Goal: Entertainment & Leisure: Browse casually

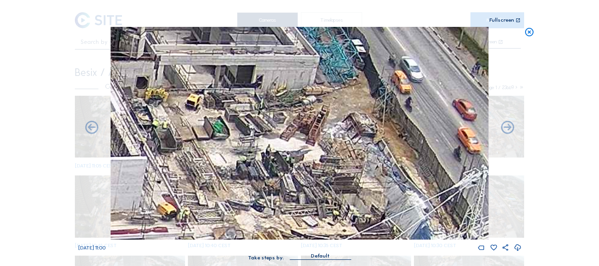
drag, startPoint x: 527, startPoint y: 31, endPoint x: 500, endPoint y: 38, distance: 28.1
click at [527, 31] on icon at bounding box center [529, 32] width 10 height 11
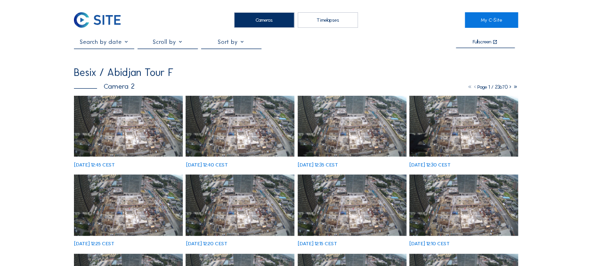
click at [135, 130] on img at bounding box center [128, 126] width 109 height 61
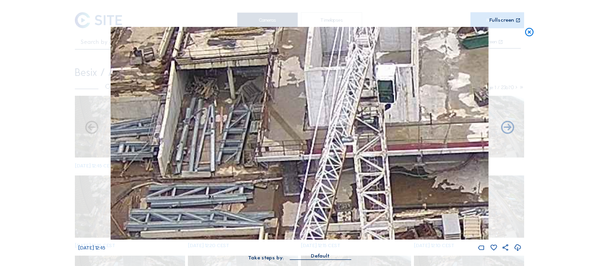
drag, startPoint x: 251, startPoint y: 89, endPoint x: 255, endPoint y: 75, distance: 14.2
click at [255, 75] on img at bounding box center [300, 133] width 378 height 212
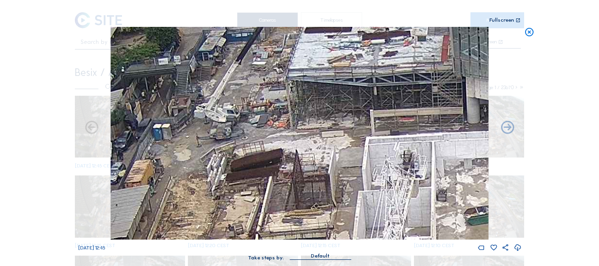
drag, startPoint x: 206, startPoint y: 65, endPoint x: 281, endPoint y: 228, distance: 179.3
click at [277, 239] on img at bounding box center [300, 133] width 378 height 212
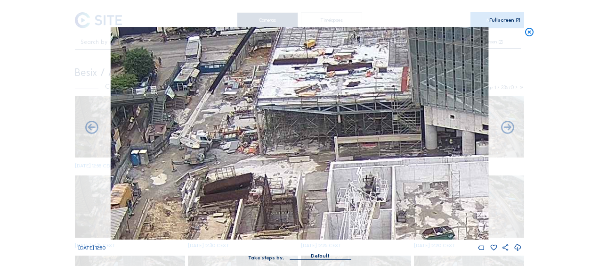
click at [528, 33] on icon at bounding box center [529, 32] width 10 height 11
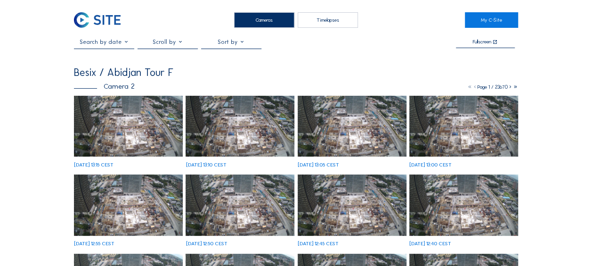
click at [118, 123] on img at bounding box center [128, 126] width 109 height 61
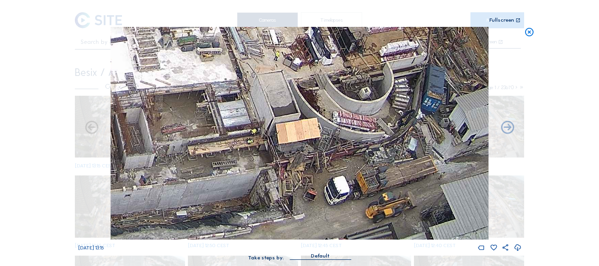
drag, startPoint x: 392, startPoint y: 189, endPoint x: 363, endPoint y: 137, distance: 59.6
click at [363, 136] on img at bounding box center [300, 133] width 378 height 212
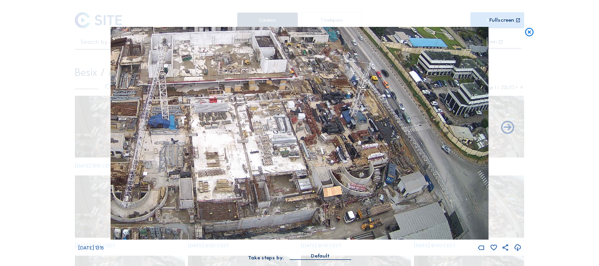
drag, startPoint x: 274, startPoint y: 116, endPoint x: 380, endPoint y: 85, distance: 110.6
click at [381, 84] on img at bounding box center [300, 133] width 378 height 212
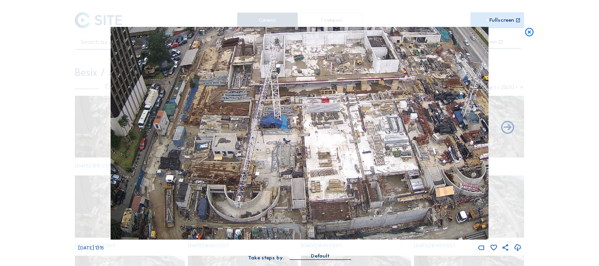
drag, startPoint x: 281, startPoint y: 169, endPoint x: 305, endPoint y: 159, distance: 26.4
click at [305, 159] on img at bounding box center [300, 133] width 378 height 212
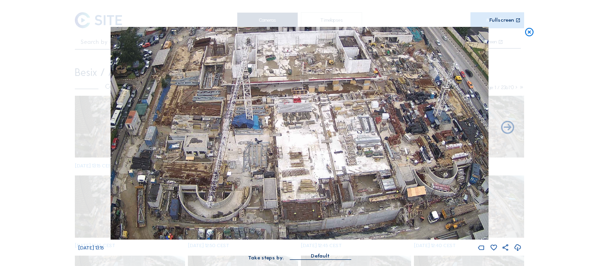
drag, startPoint x: 304, startPoint y: 156, endPoint x: 288, endPoint y: 155, distance: 16.0
click at [292, 154] on img at bounding box center [300, 133] width 378 height 212
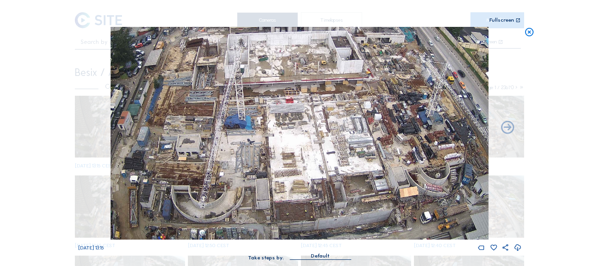
drag, startPoint x: 385, startPoint y: 189, endPoint x: 350, endPoint y: 167, distance: 41.5
click at [350, 167] on img at bounding box center [300, 133] width 378 height 212
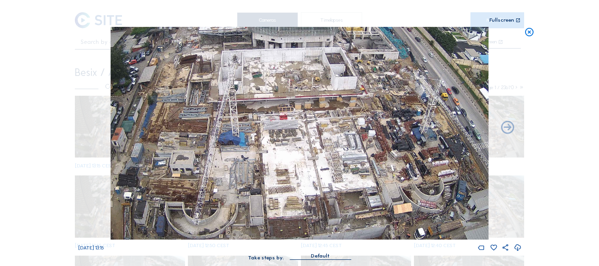
drag, startPoint x: 162, startPoint y: 89, endPoint x: 191, endPoint y: 104, distance: 32.4
click at [191, 104] on img at bounding box center [300, 133] width 378 height 212
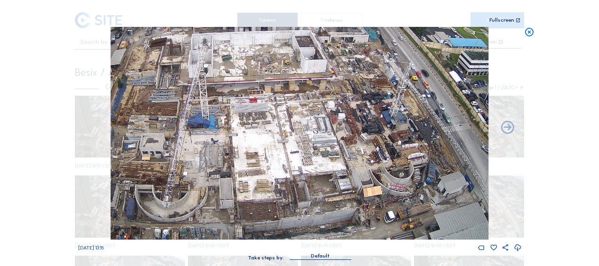
drag, startPoint x: 246, startPoint y: 139, endPoint x: 206, endPoint y: 94, distance: 60.1
click at [207, 94] on img at bounding box center [300, 133] width 378 height 212
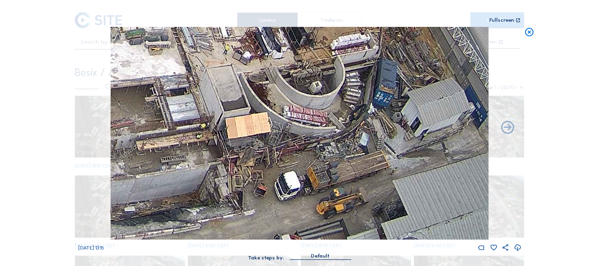
drag, startPoint x: 363, startPoint y: 220, endPoint x: 319, endPoint y: 147, distance: 85.1
click at [319, 147] on img at bounding box center [300, 133] width 378 height 212
drag, startPoint x: 336, startPoint y: 129, endPoint x: 354, endPoint y: 196, distance: 69.1
click at [354, 197] on img at bounding box center [300, 133] width 378 height 212
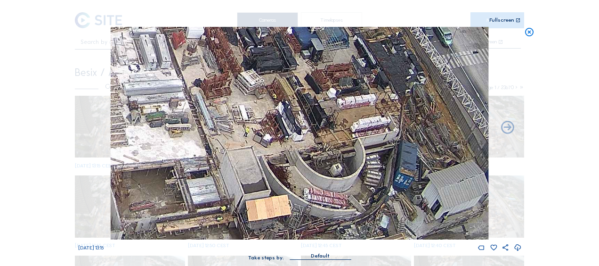
drag, startPoint x: 336, startPoint y: 113, endPoint x: 348, endPoint y: 173, distance: 61.4
click at [348, 173] on img at bounding box center [300, 133] width 378 height 212
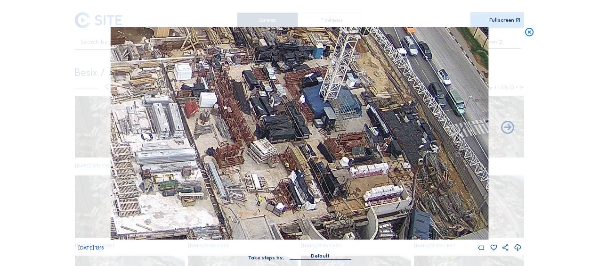
drag, startPoint x: 332, startPoint y: 131, endPoint x: 361, endPoint y: 208, distance: 81.8
click at [363, 211] on img at bounding box center [300, 133] width 378 height 212
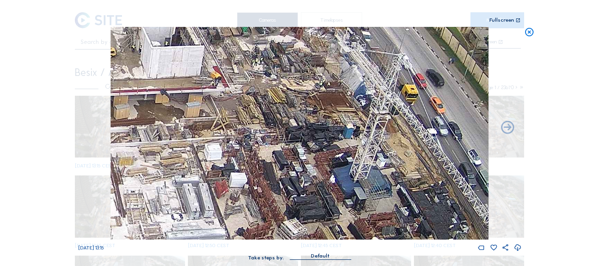
drag, startPoint x: 338, startPoint y: 108, endPoint x: 355, endPoint y: 169, distance: 62.9
click at [355, 169] on img at bounding box center [300, 133] width 378 height 212
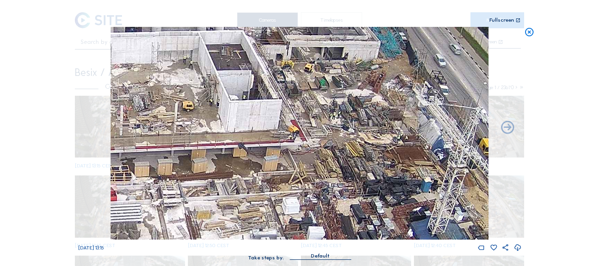
drag, startPoint x: 202, startPoint y: 142, endPoint x: 256, endPoint y: 130, distance: 55.5
click at [256, 130] on img at bounding box center [300, 133] width 378 height 212
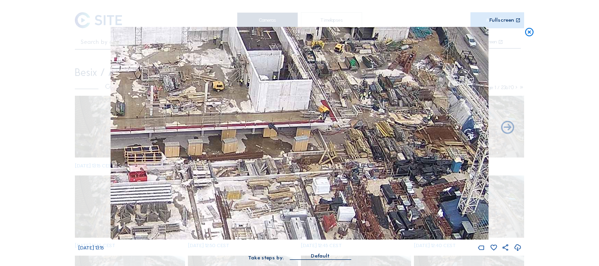
drag, startPoint x: 223, startPoint y: 202, endPoint x: 278, endPoint y: 136, distance: 86.2
click at [278, 136] on img at bounding box center [300, 133] width 378 height 212
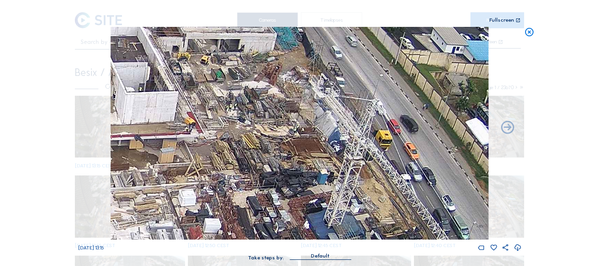
drag, startPoint x: 339, startPoint y: 138, endPoint x: 167, endPoint y: 190, distance: 179.8
click at [167, 190] on img at bounding box center [300, 133] width 378 height 212
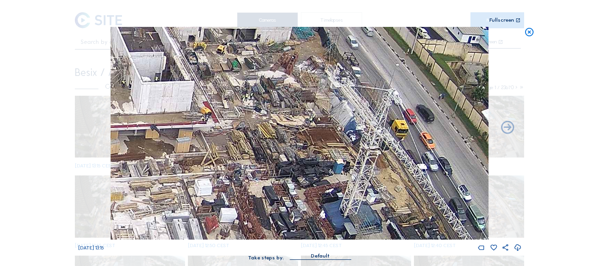
drag, startPoint x: 193, startPoint y: 170, endPoint x: 263, endPoint y: 148, distance: 74.0
click at [261, 148] on img at bounding box center [300, 133] width 378 height 212
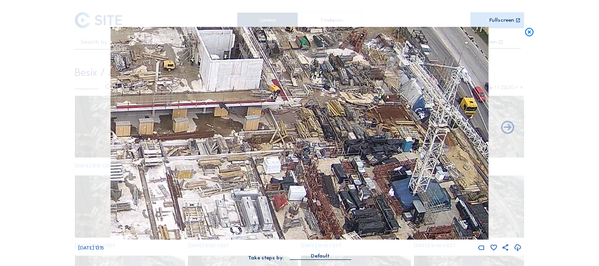
drag, startPoint x: 163, startPoint y: 179, endPoint x: 236, endPoint y: 177, distance: 73.0
click at [235, 178] on img at bounding box center [300, 133] width 378 height 212
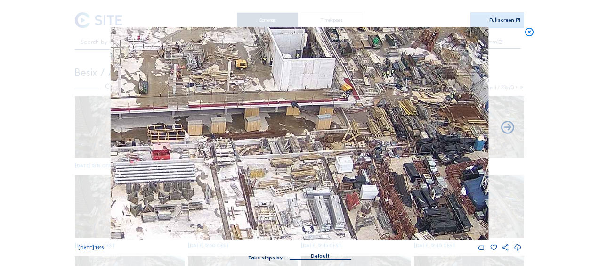
drag, startPoint x: 175, startPoint y: 157, endPoint x: 336, endPoint y: 191, distance: 164.5
click at [336, 191] on img at bounding box center [300, 133] width 378 height 212
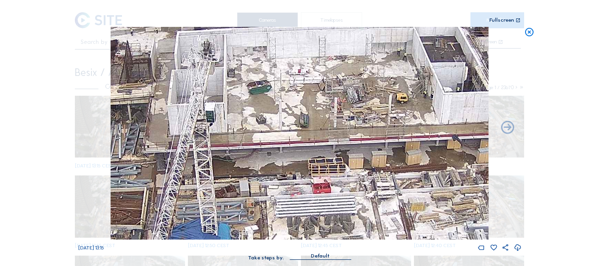
drag, startPoint x: 237, startPoint y: 66, endPoint x: 324, endPoint y: 132, distance: 109.3
click at [324, 132] on img at bounding box center [300, 133] width 378 height 212
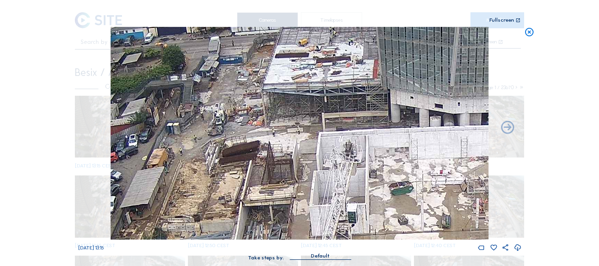
drag, startPoint x: 220, startPoint y: 107, endPoint x: 275, endPoint y: 142, distance: 64.8
click at [275, 142] on img at bounding box center [300, 133] width 378 height 212
drag, startPoint x: 527, startPoint y: 36, endPoint x: 517, endPoint y: 44, distance: 13.4
click at [527, 35] on icon at bounding box center [529, 32] width 10 height 11
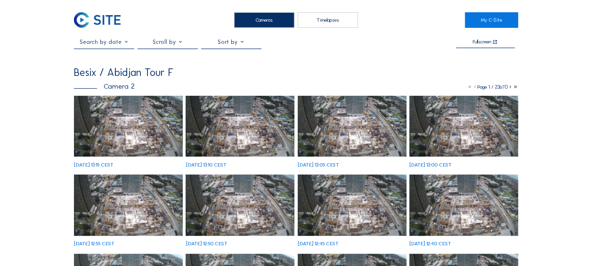
click at [137, 131] on img at bounding box center [128, 126] width 109 height 61
